Goal: Task Accomplishment & Management: Manage account settings

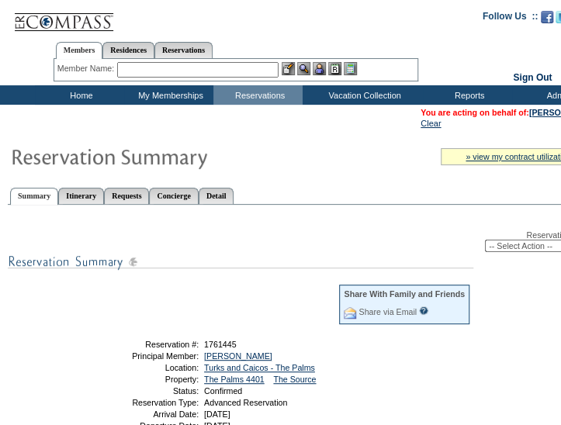
click at [502, 249] on select "-- Select Action -- Modify Reservation Dates Modify Reservation Cost Modify Occ…" at bounding box center [541, 246] width 112 height 12
select select "ChangeDates"
click at [485, 241] on select "-- Select Action -- Modify Reservation Dates Modify Reservation Cost Modify Occ…" at bounding box center [541, 246] width 112 height 12
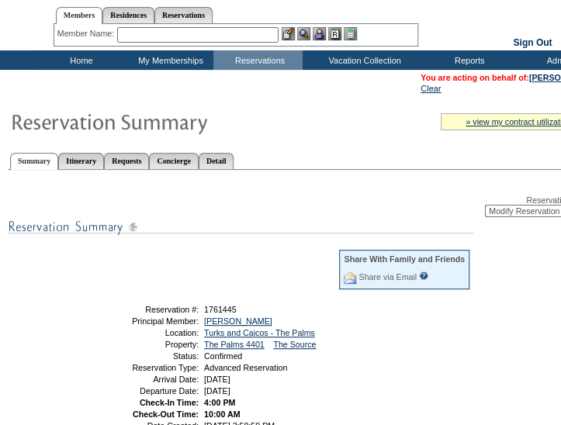
scroll to position [36, 0]
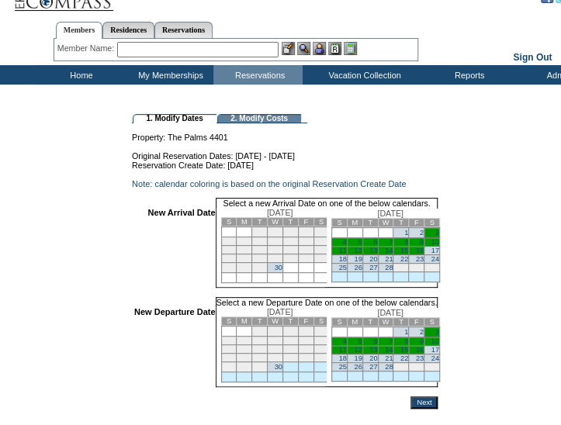
scroll to position [25, 0]
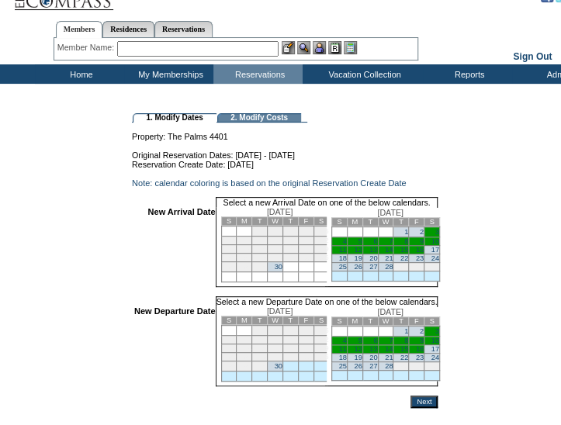
click at [439, 236] on link "3" at bounding box center [437, 232] width 4 height 8
